Goal: Information Seeking & Learning: Understand process/instructions

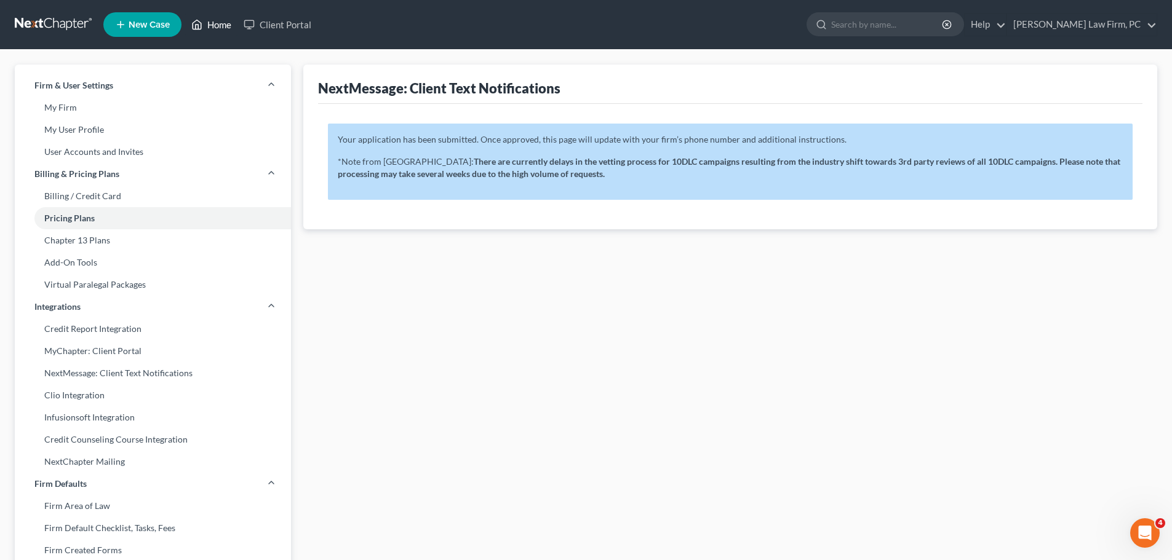
click at [218, 28] on link "Home" at bounding box center [211, 25] width 52 height 22
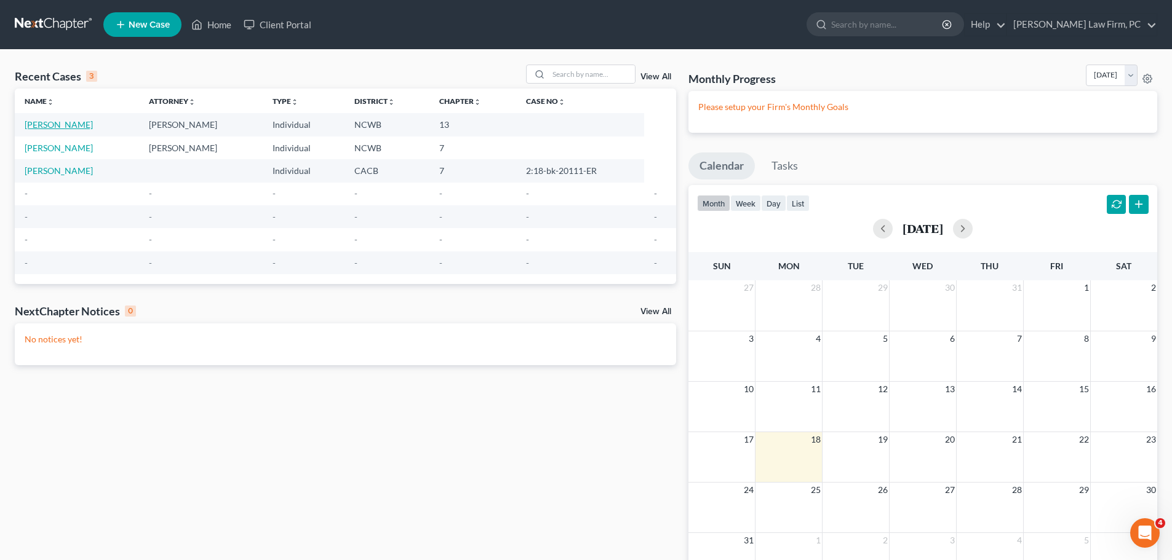
click at [89, 123] on link "[PERSON_NAME]" at bounding box center [59, 124] width 68 height 10
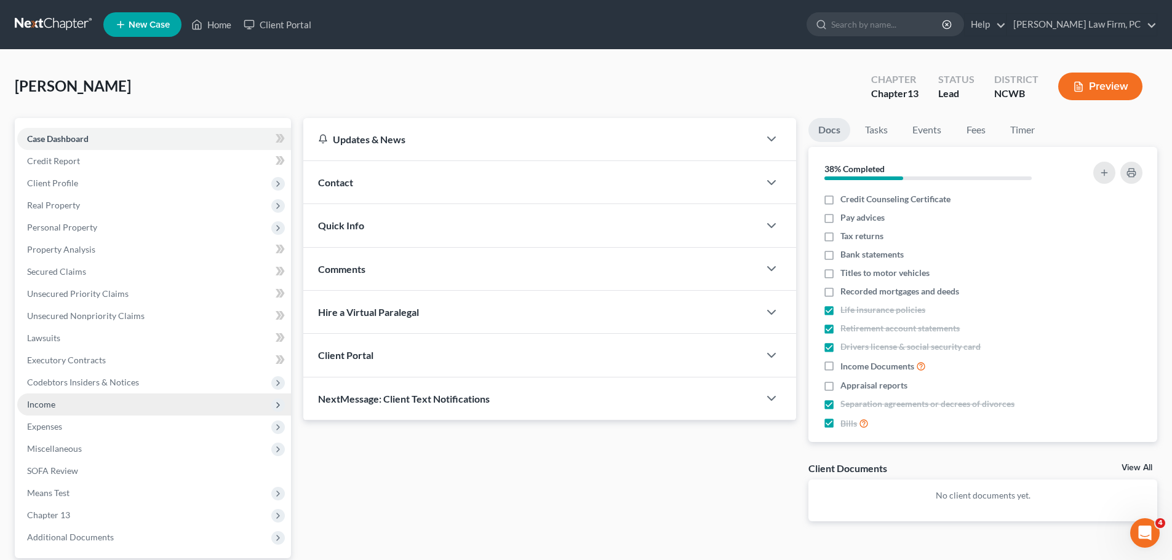
click at [276, 406] on icon at bounding box center [278, 405] width 10 height 10
click at [1110, 88] on button "Preview" at bounding box center [1100, 87] width 84 height 28
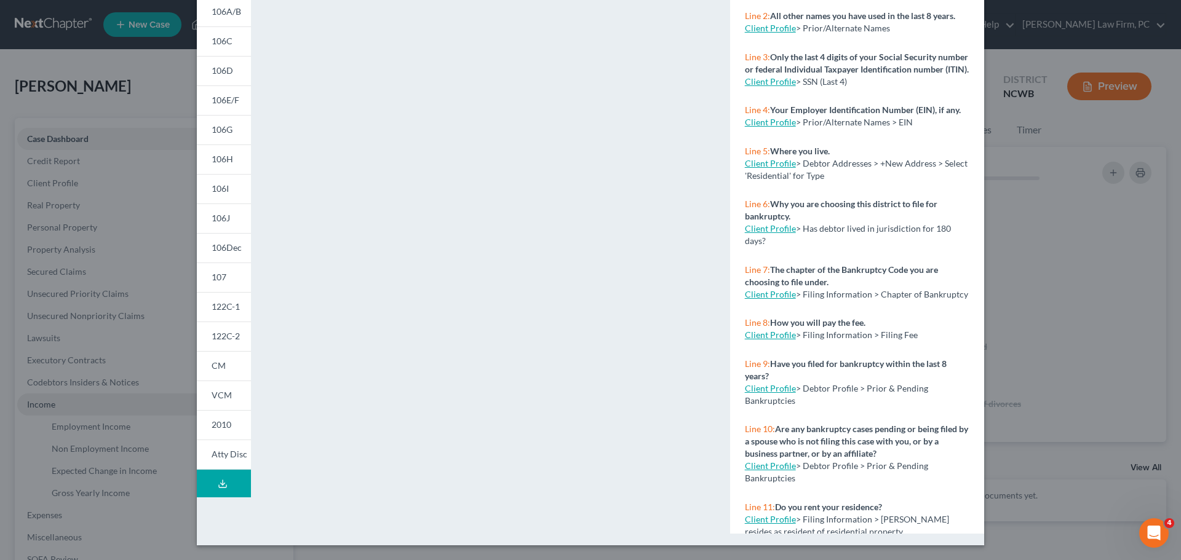
scroll to position [76, 0]
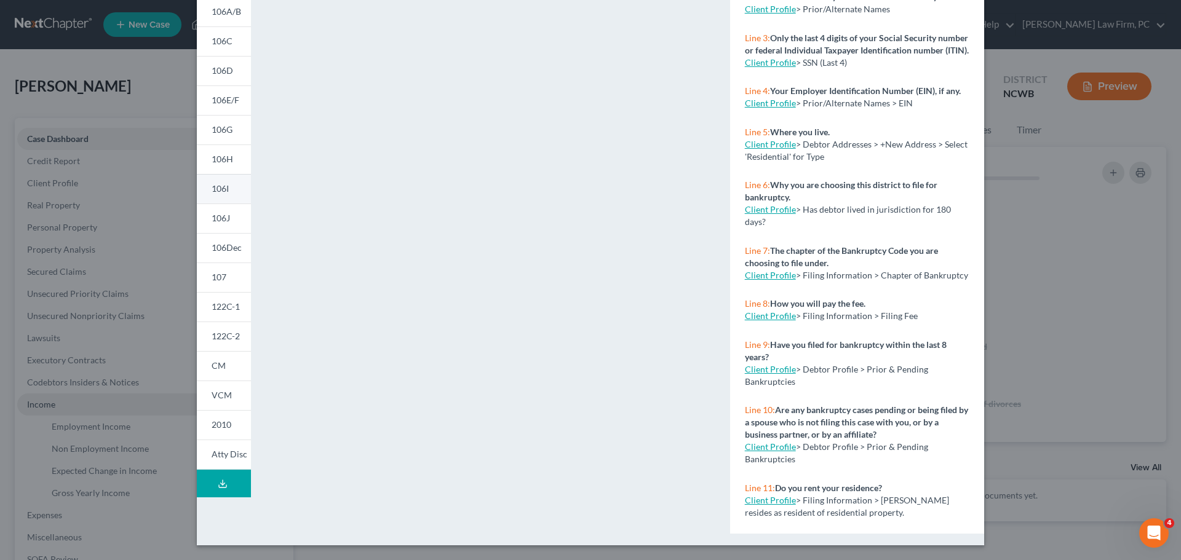
click at [226, 191] on link "106I" at bounding box center [224, 189] width 54 height 30
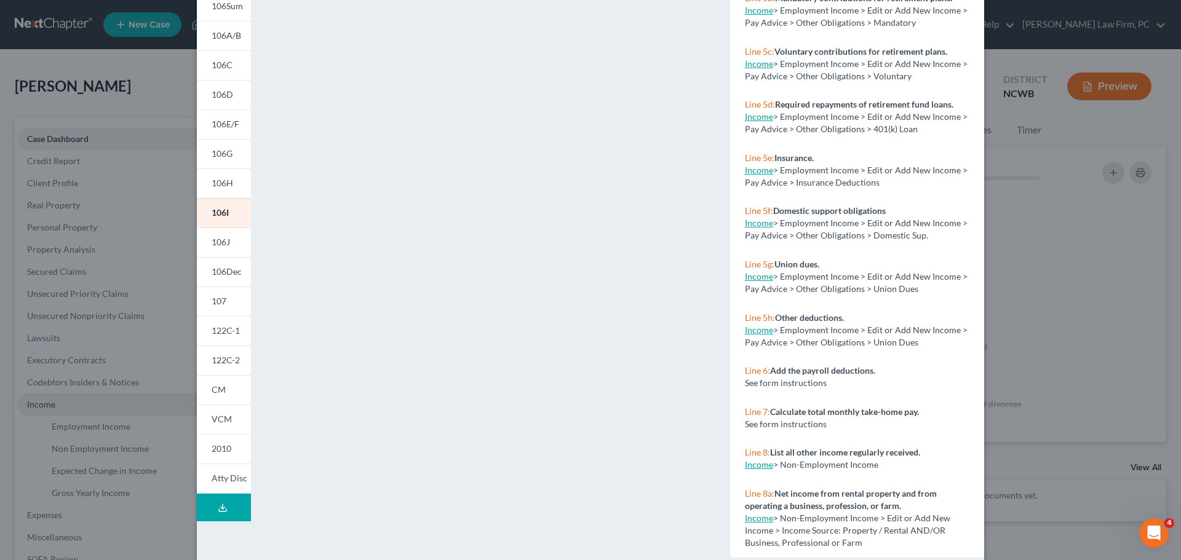
scroll to position [133, 0]
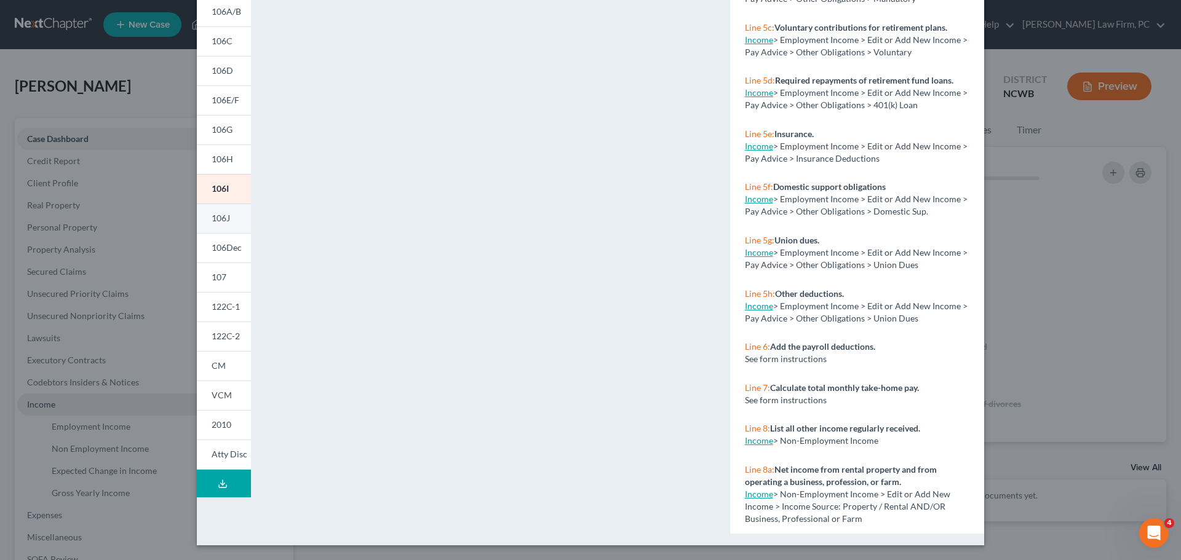
click at [220, 223] on span "106J" at bounding box center [221, 218] width 18 height 10
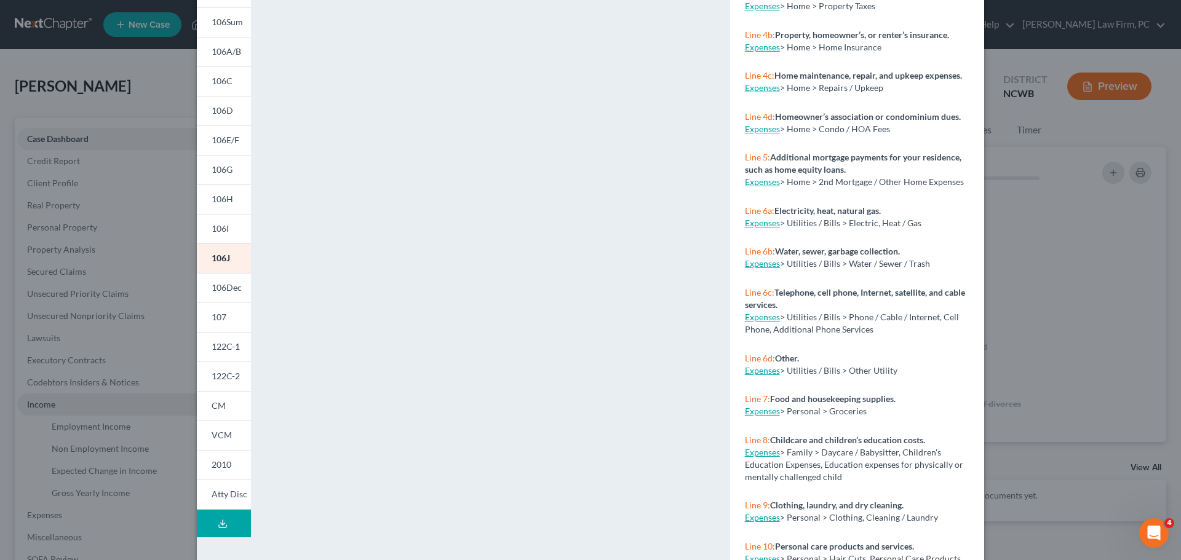
scroll to position [0, 0]
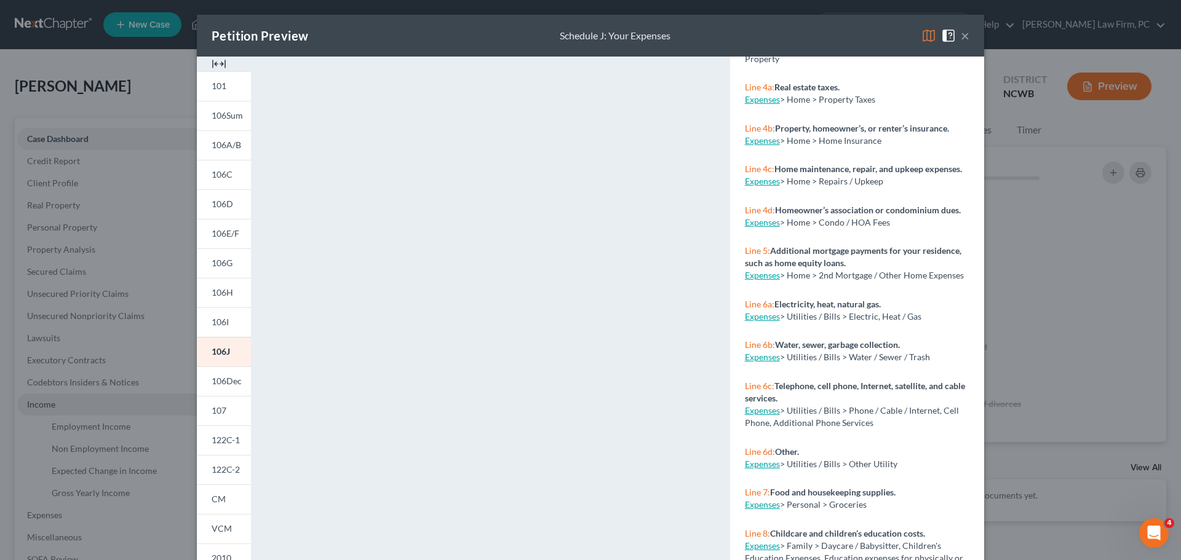
drag, startPoint x: 1160, startPoint y: 341, endPoint x: 1156, endPoint y: 367, distance: 26.2
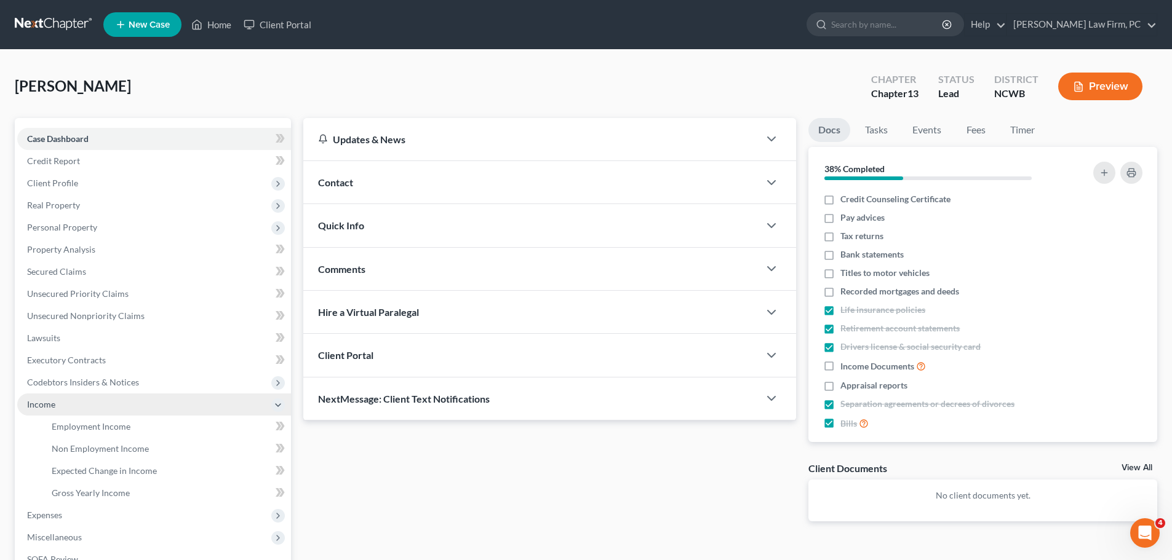
click at [1088, 85] on button "Preview" at bounding box center [1100, 87] width 84 height 28
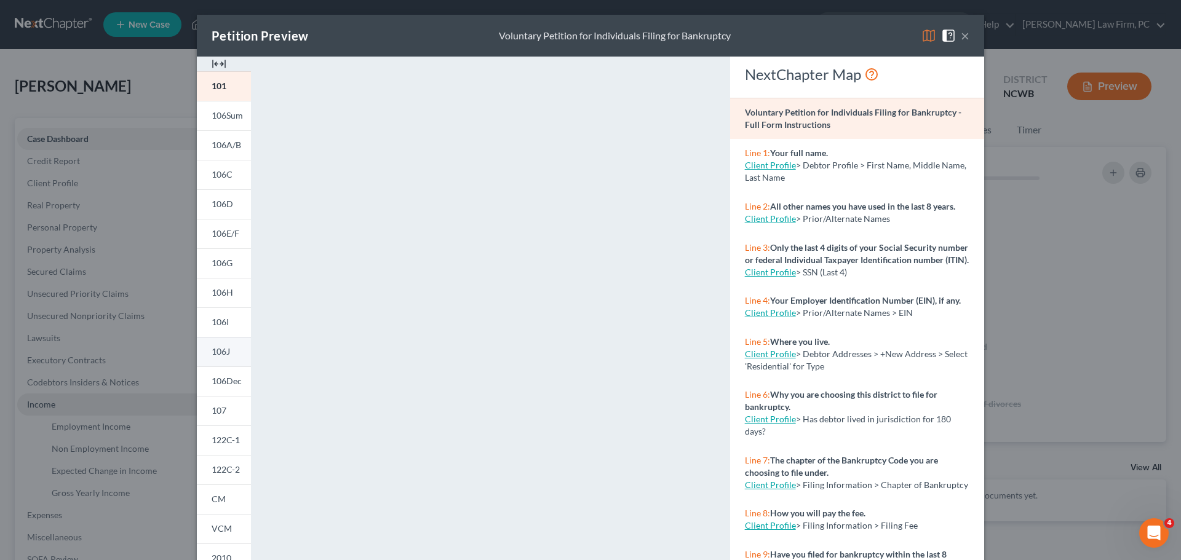
click at [216, 354] on span "106J" at bounding box center [221, 351] width 18 height 10
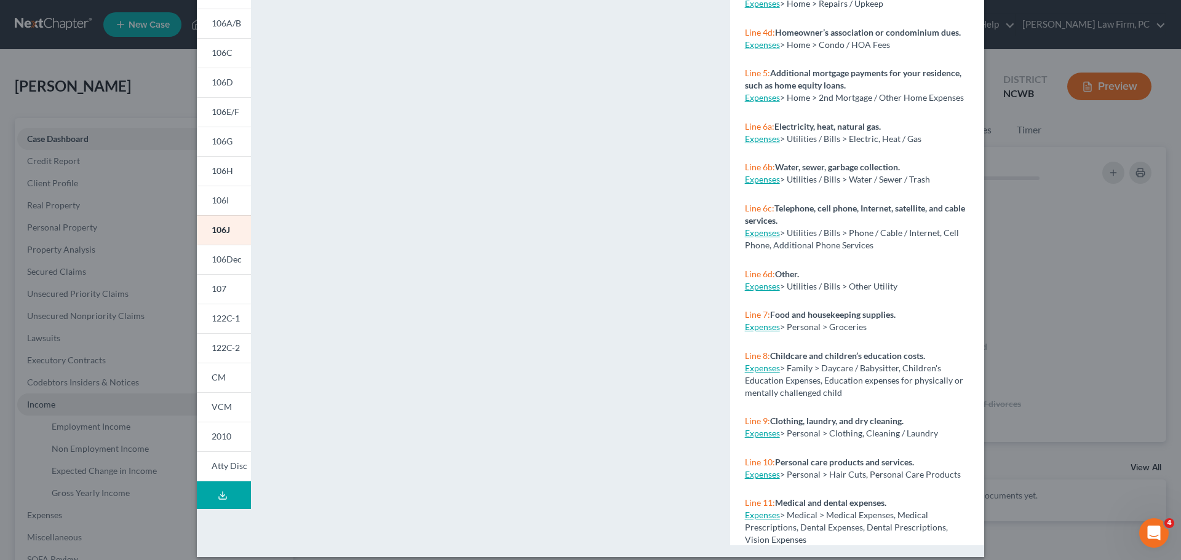
scroll to position [133, 0]
